Goal: Navigation & Orientation: Find specific page/section

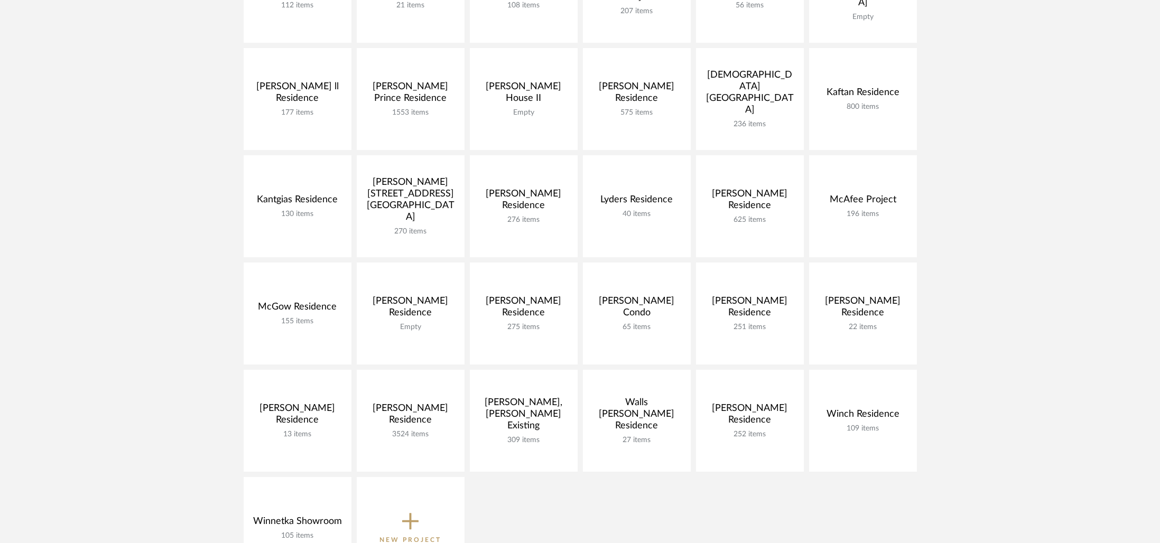
scroll to position [366, 0]
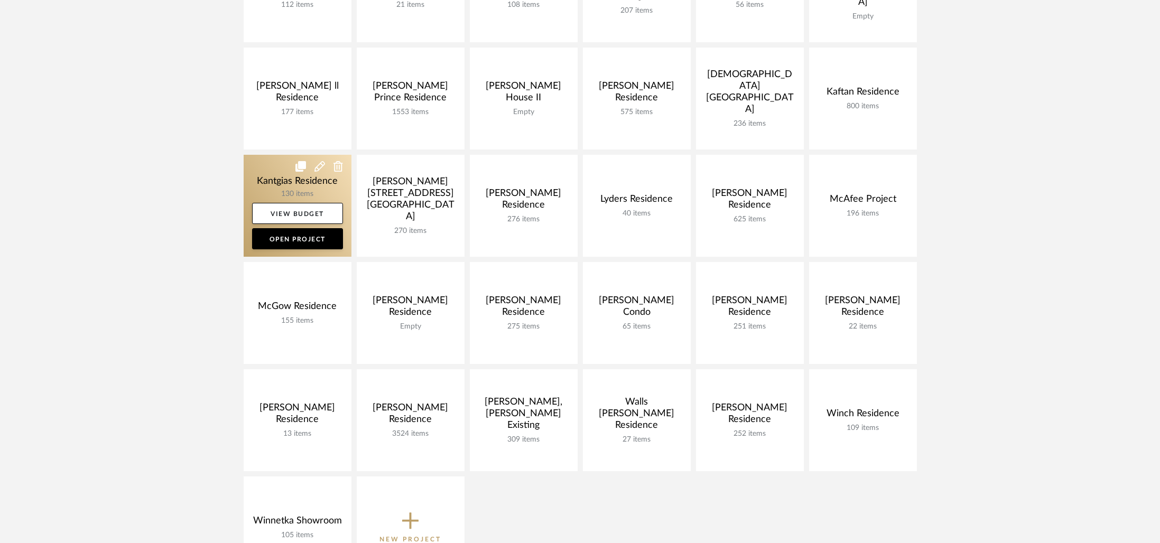
click at [264, 184] on link at bounding box center [298, 206] width 108 height 102
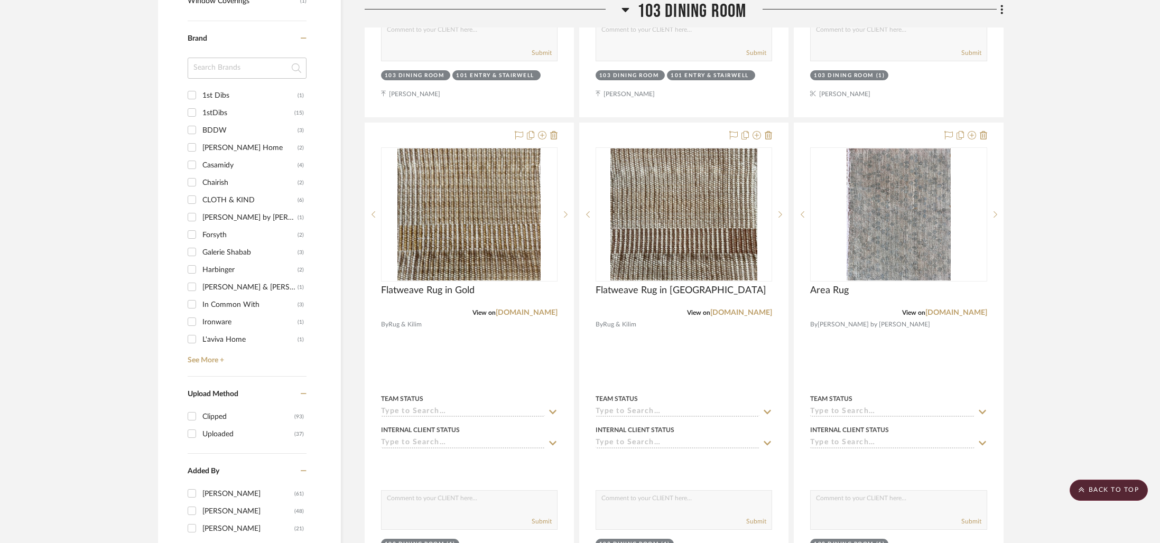
scroll to position [841, 0]
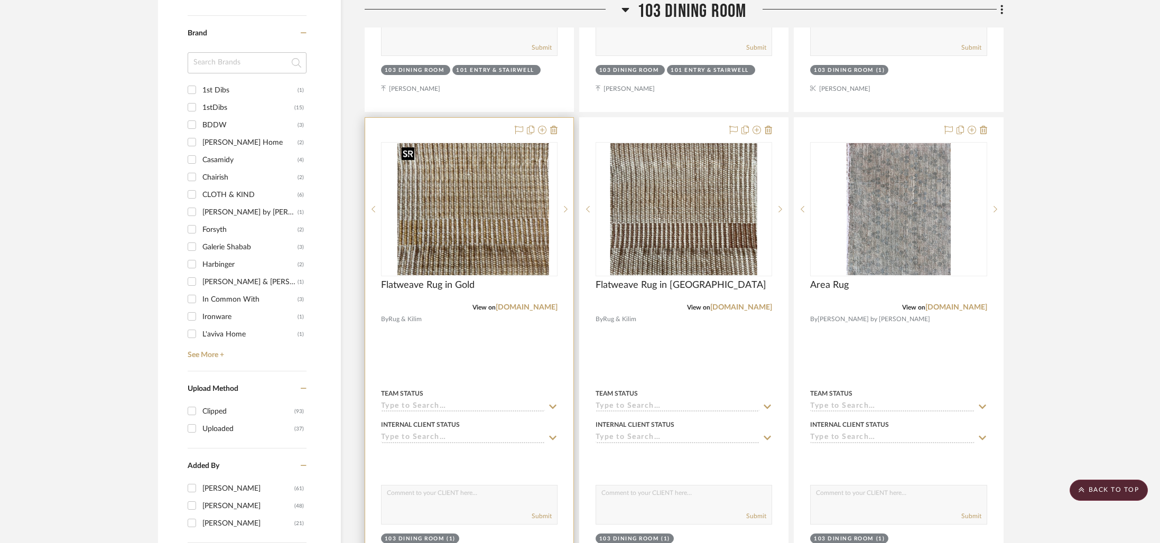
click at [521, 234] on img "0" at bounding box center [477, 209] width 143 height 132
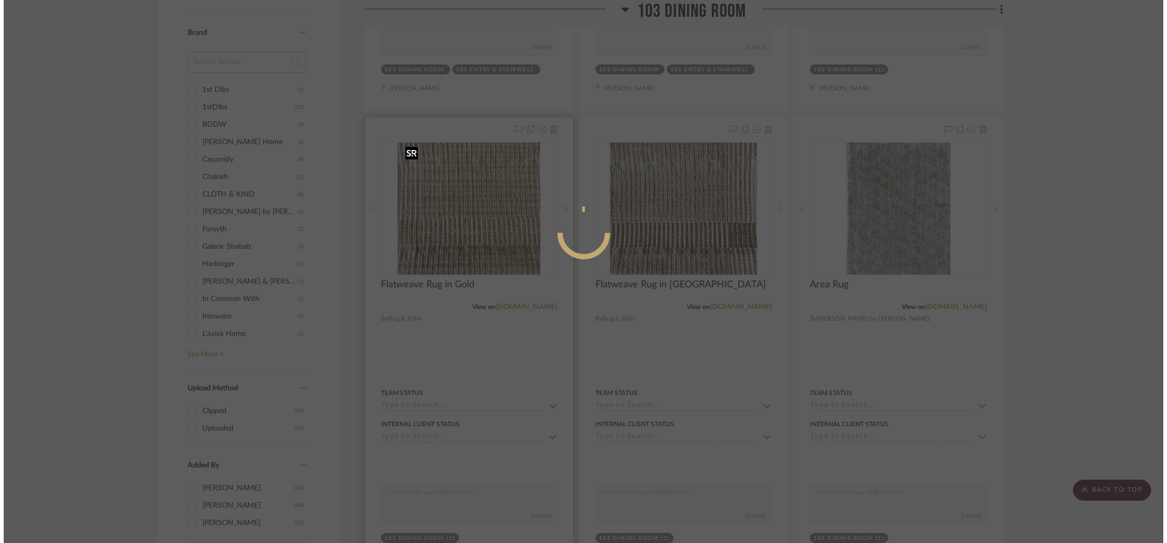
scroll to position [0, 0]
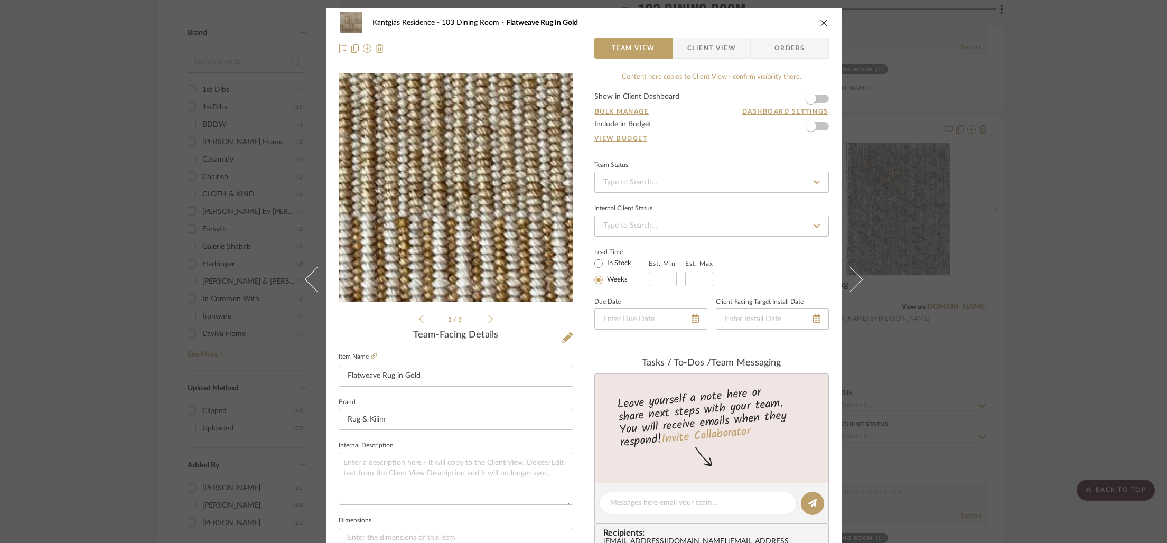
click at [463, 194] on img "0" at bounding box center [456, 188] width 234 height 216
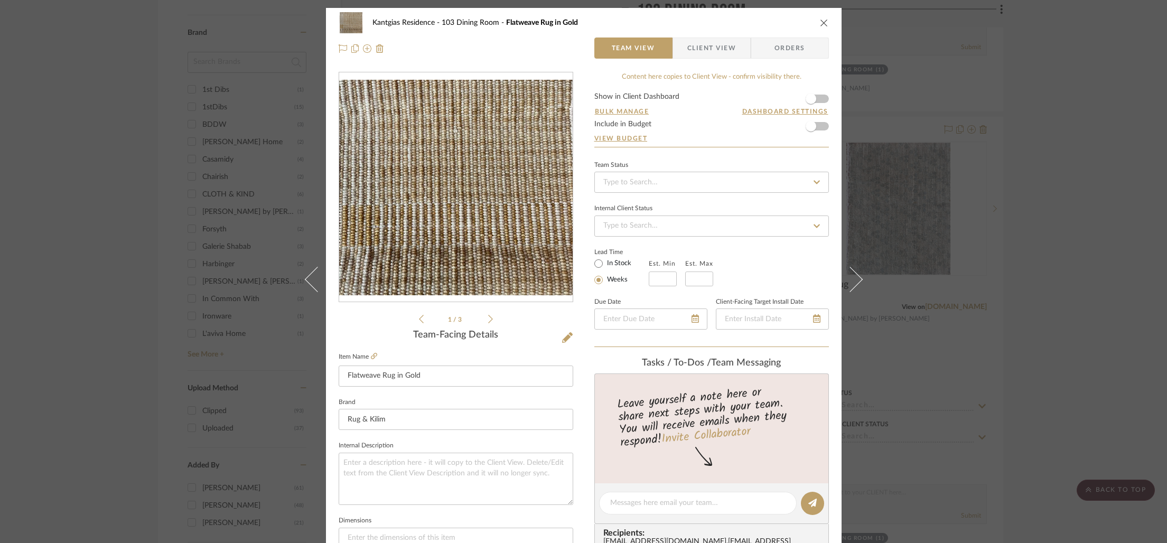
click at [900, 235] on div "Kantgias Residence 103 Dining Room Flatweave Rug in Gold Team View Client View …" at bounding box center [583, 271] width 1167 height 543
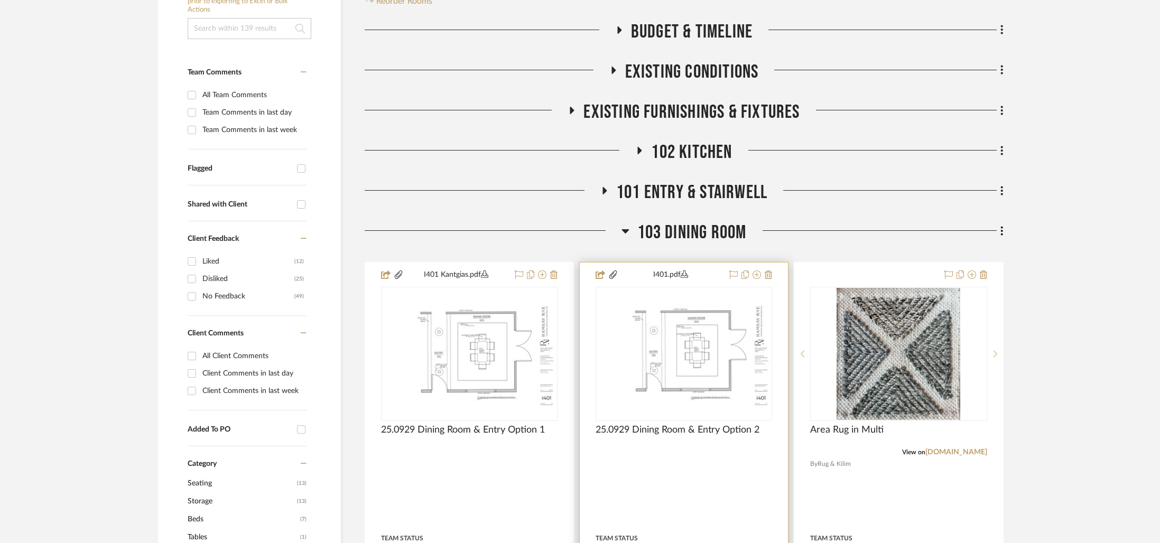
scroll to position [342, 0]
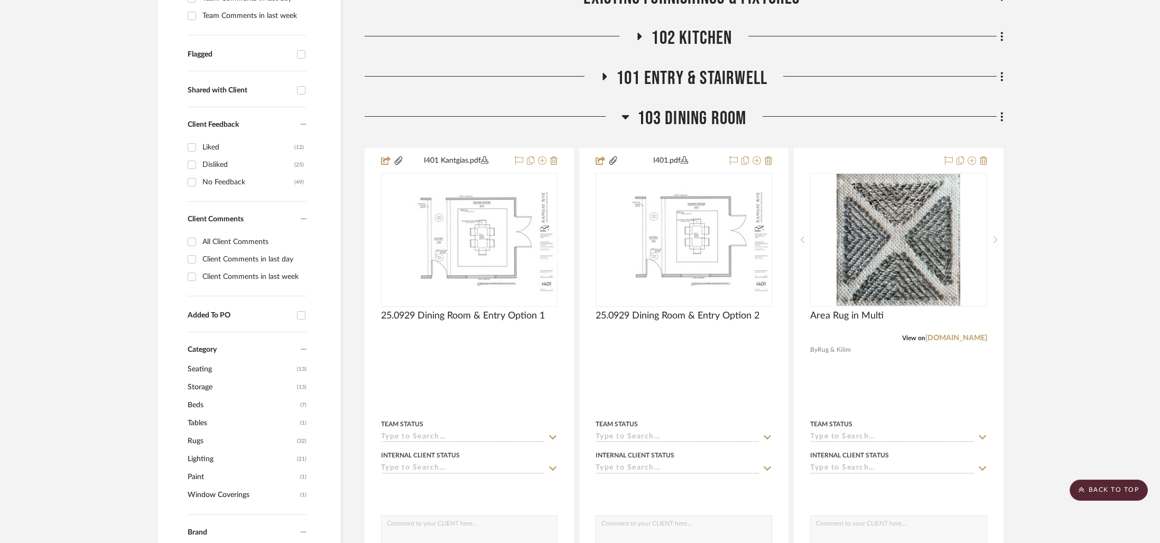
click at [664, 117] on span "103 Dining Room" at bounding box center [691, 118] width 109 height 23
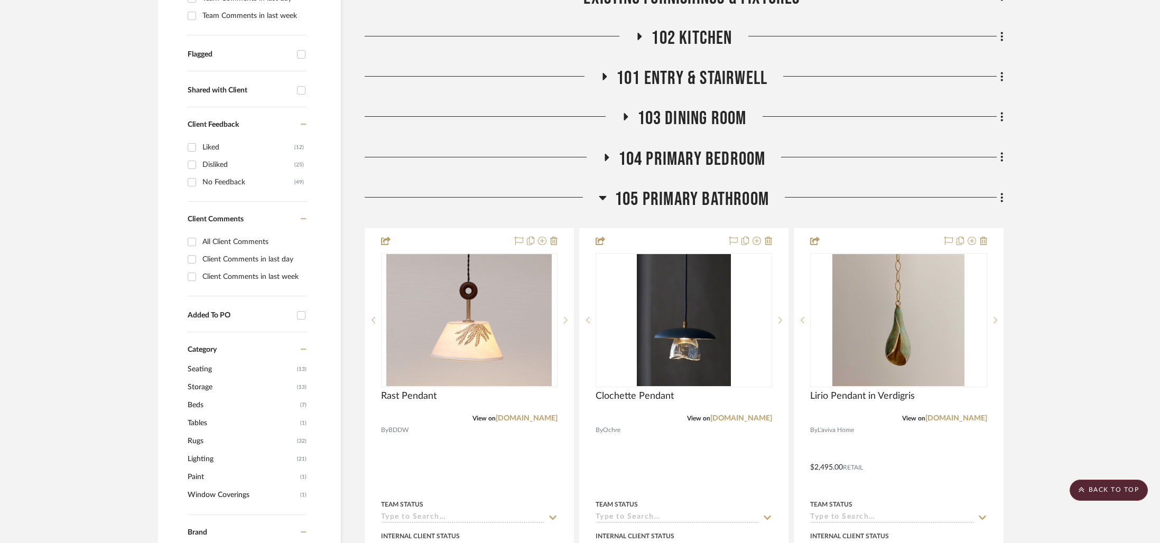
click at [665, 160] on span "104 Primary Bedroom" at bounding box center [691, 159] width 147 height 23
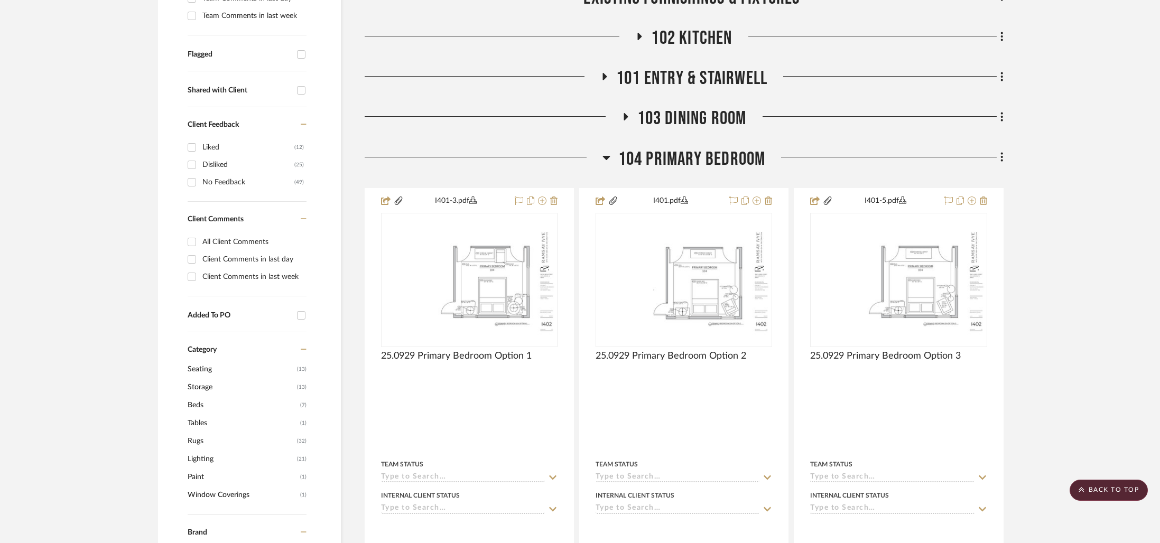
click at [665, 160] on span "104 Primary Bedroom" at bounding box center [691, 159] width 147 height 23
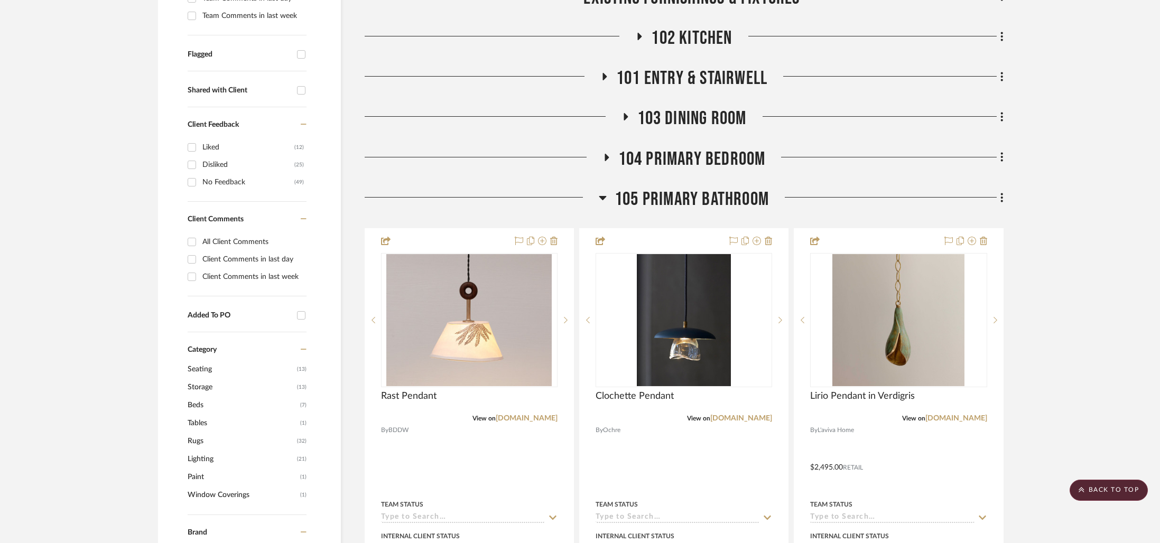
click at [665, 192] on span "105 Primary Bathroom" at bounding box center [692, 199] width 154 height 23
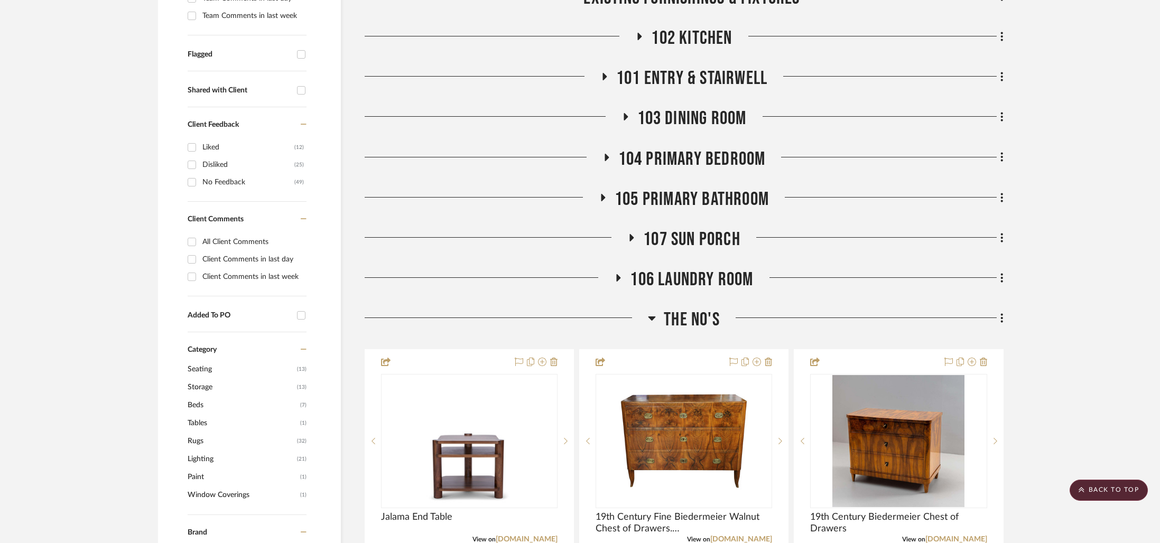
click at [665, 192] on span "105 Primary Bathroom" at bounding box center [692, 199] width 154 height 23
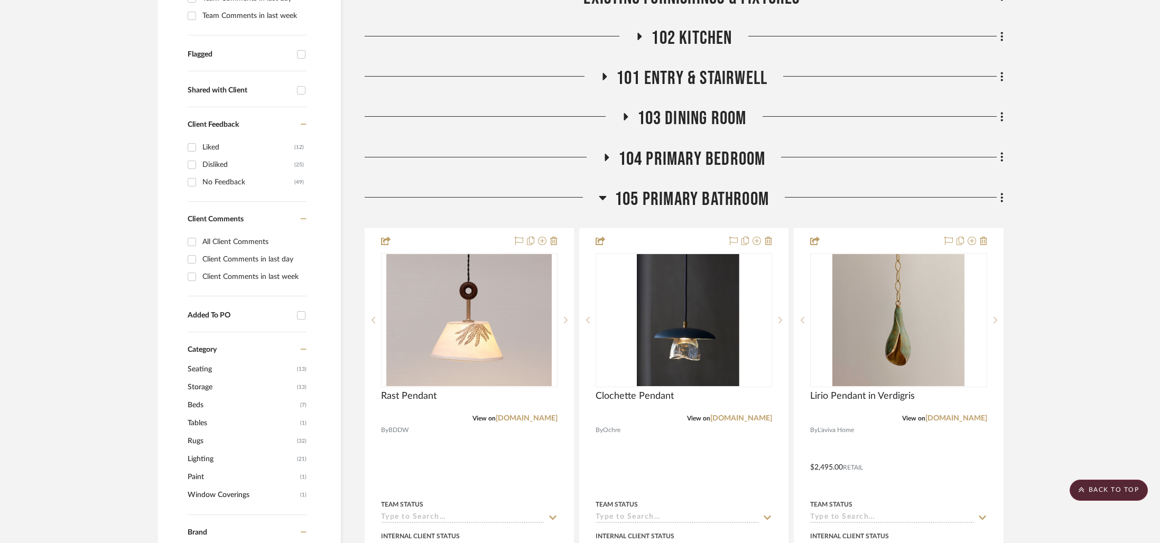
click at [686, 201] on span "105 Primary Bathroom" at bounding box center [692, 199] width 154 height 23
